Goal: Information Seeking & Learning: Learn about a topic

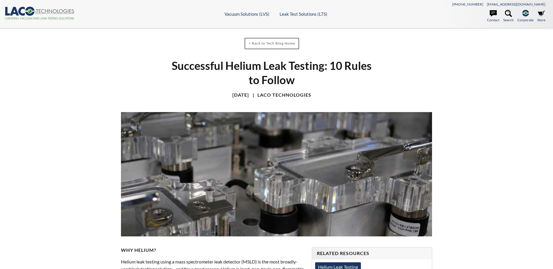
select select "Language Translate Widget"
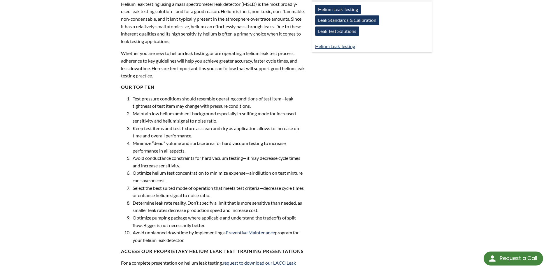
scroll to position [266, 0]
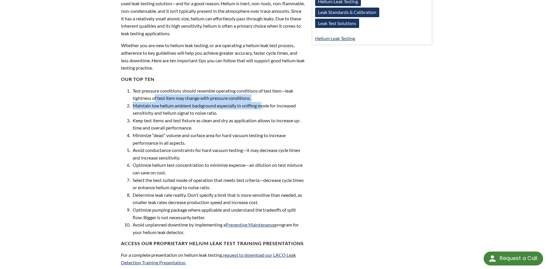
drag, startPoint x: 155, startPoint y: 96, endPoint x: 262, endPoint y: 108, distance: 107.0
click at [262, 108] on ol "Test pressure conditions should resemble operating conditions of test item—leak…" at bounding box center [212, 161] width 185 height 149
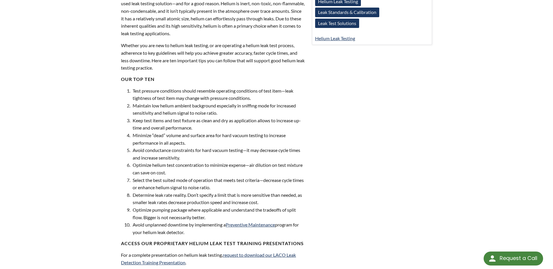
drag, startPoint x: 262, startPoint y: 108, endPoint x: 330, endPoint y: 110, distance: 68.0
click at [330, 110] on div "< Back to Tech Blog Home Successful Helium Leak Testing: 10 Rules to Follow Mar…" at bounding box center [276, 119] width 373 height 713
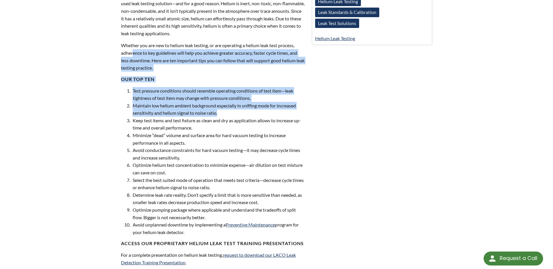
drag, startPoint x: 134, startPoint y: 51, endPoint x: 265, endPoint y: 110, distance: 143.8
click at [265, 110] on div "Why Helium? Helium leak testing using a mass spectrometer leak detector (MSLD) …" at bounding box center [213, 202] width 184 height 441
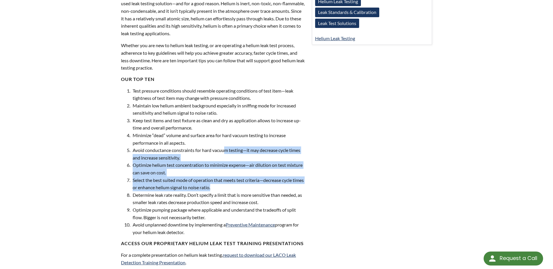
drag, startPoint x: 225, startPoint y: 148, endPoint x: 231, endPoint y: 189, distance: 41.5
click at [231, 189] on ol "Test pressure conditions should resemble operating conditions of test item—leak…" at bounding box center [212, 161] width 185 height 149
drag, startPoint x: 137, startPoint y: 233, endPoint x: 196, endPoint y: 232, distance: 59.2
click at [196, 232] on li "Avoid unplanned downtime by implementing a Preventive Maintenance program for y…" at bounding box center [217, 228] width 173 height 15
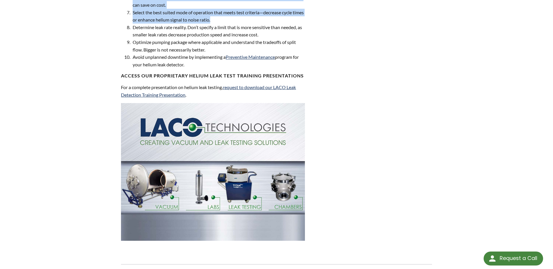
scroll to position [198, 0]
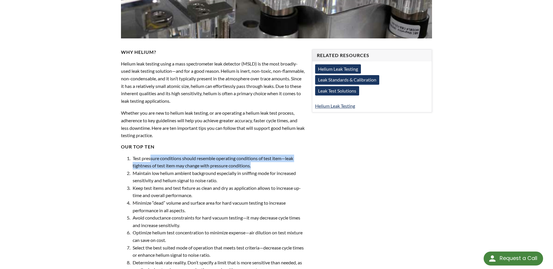
drag, startPoint x: 151, startPoint y: 159, endPoint x: 297, endPoint y: 164, distance: 146.1
click at [297, 164] on li "Test pressure conditions should resemble operating conditions of test item—leak…" at bounding box center [217, 162] width 173 height 15
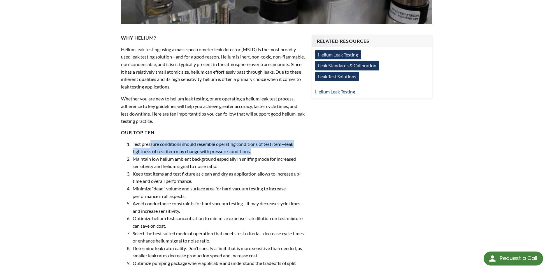
scroll to position [217, 0]
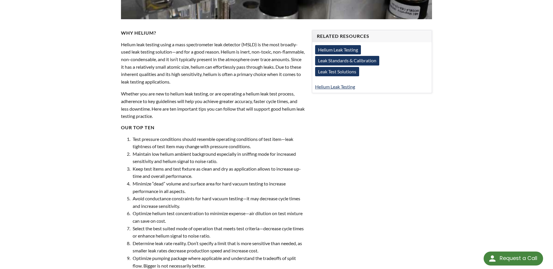
click at [111, 129] on div "< Back to Tech Blog Home Successful Helium Leak Testing: 10 Rules to Follow Mar…" at bounding box center [276, 167] width 373 height 713
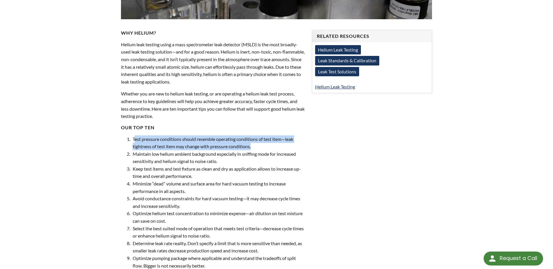
drag, startPoint x: 135, startPoint y: 136, endPoint x: 268, endPoint y: 147, distance: 133.1
click at [268, 147] on li "Test pressure conditions should resemble operating conditions of test item—leak…" at bounding box center [217, 143] width 173 height 15
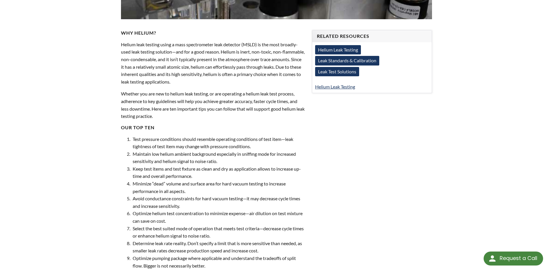
drag, startPoint x: 419, startPoint y: 118, endPoint x: 417, endPoint y: 120, distance: 3.0
click at [419, 118] on div "< Back to Tech Blog Home Successful Helium Leak Testing: 10 Rules to Follow Mar…" at bounding box center [276, 167] width 373 height 713
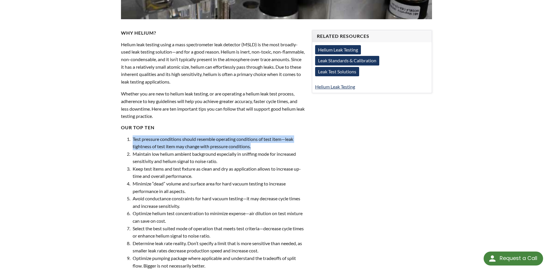
drag, startPoint x: 258, startPoint y: 148, endPoint x: 132, endPoint y: 138, distance: 126.3
click at [132, 138] on li "Test pressure conditions should resemble operating conditions of test item—leak…" at bounding box center [217, 143] width 173 height 15
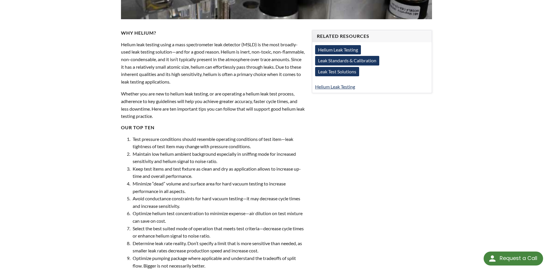
click at [385, 137] on div "< Back to Tech Blog Home Successful Helium Leak Testing: 10 Rules to Follow Mar…" at bounding box center [276, 167] width 373 height 713
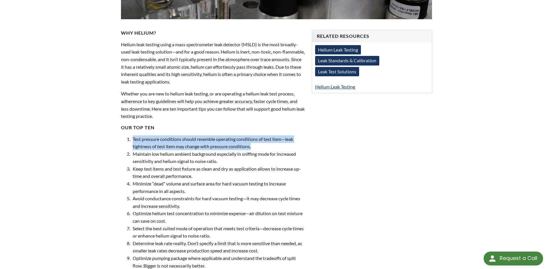
drag, startPoint x: 132, startPoint y: 137, endPoint x: 258, endPoint y: 148, distance: 126.4
click at [258, 148] on li "Test pressure conditions should resemble operating conditions of test item—leak…" at bounding box center [217, 143] width 173 height 15
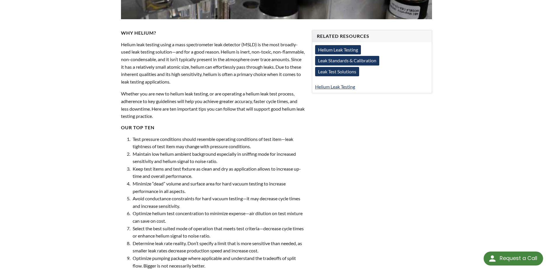
click at [512, 161] on div "< Back to Tech Blog Home Successful Helium Leak Testing: 10 Rules to Follow Mar…" at bounding box center [276, 168] width 553 height 714
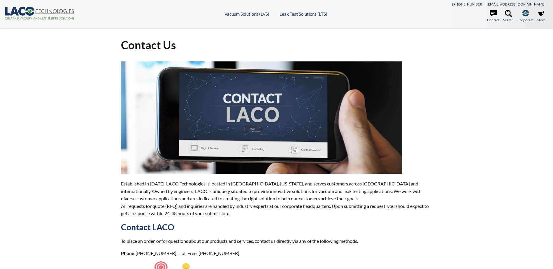
select select "Language Translate Widget"
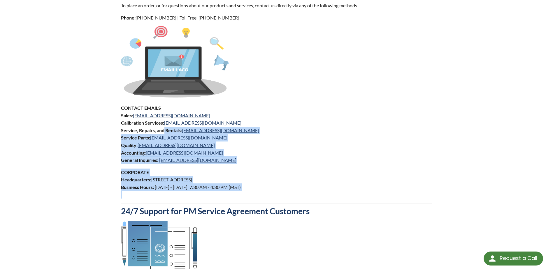
drag, startPoint x: 164, startPoint y: 127, endPoint x: 288, endPoint y: 201, distance: 143.9
click at [288, 201] on div "Established in 1975, LACO Technologies is located in Salt Lake City, Utah, and …" at bounding box center [276, 116] width 311 height 581
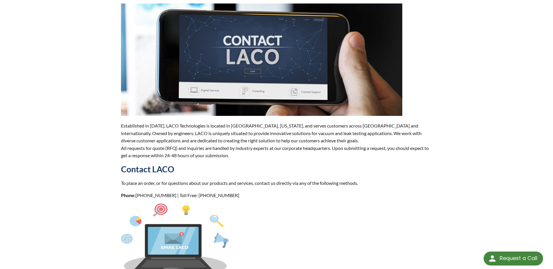
scroll to position [0, 0]
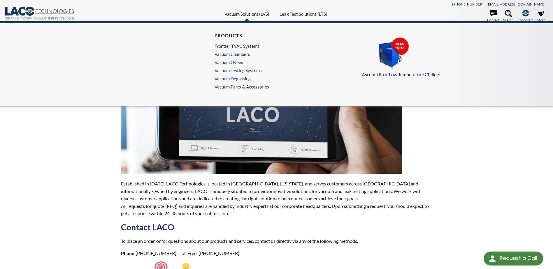
click at [242, 13] on link "Vacuum Solutions (LVS)" at bounding box center [246, 13] width 45 height 5
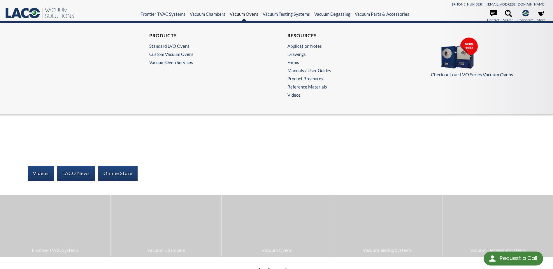
select select "Language Translate Widget"
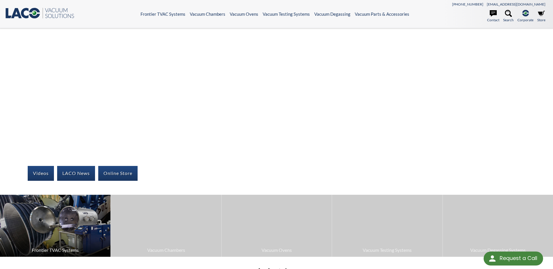
click at [82, 215] on img at bounding box center [55, 226] width 110 height 62
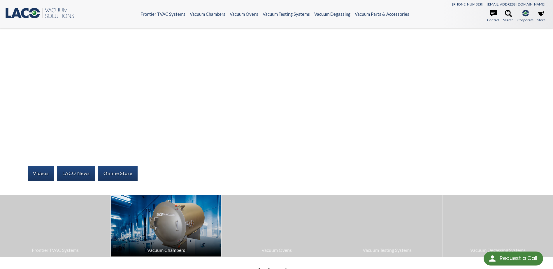
click at [180, 227] on img at bounding box center [166, 226] width 110 height 62
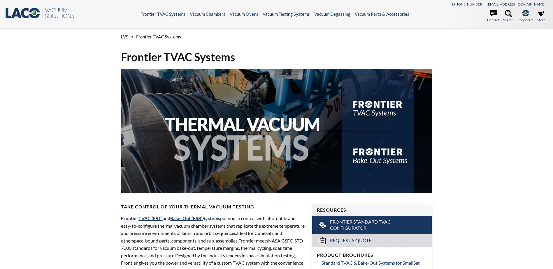
select select "Language Translate Widget"
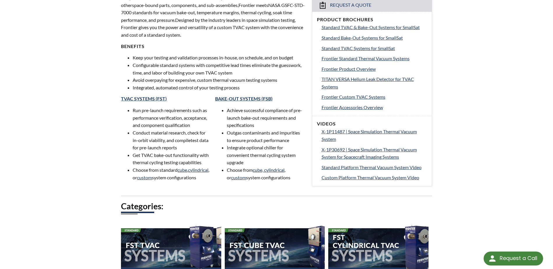
scroll to position [471, 0]
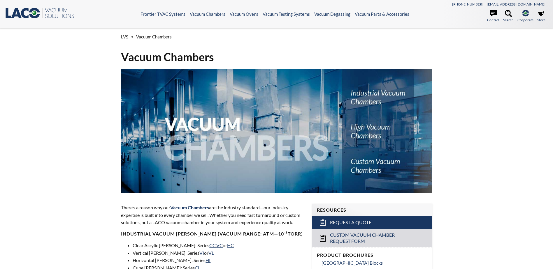
select select "Language Translate Widget"
